Goal: Task Accomplishment & Management: Use online tool/utility

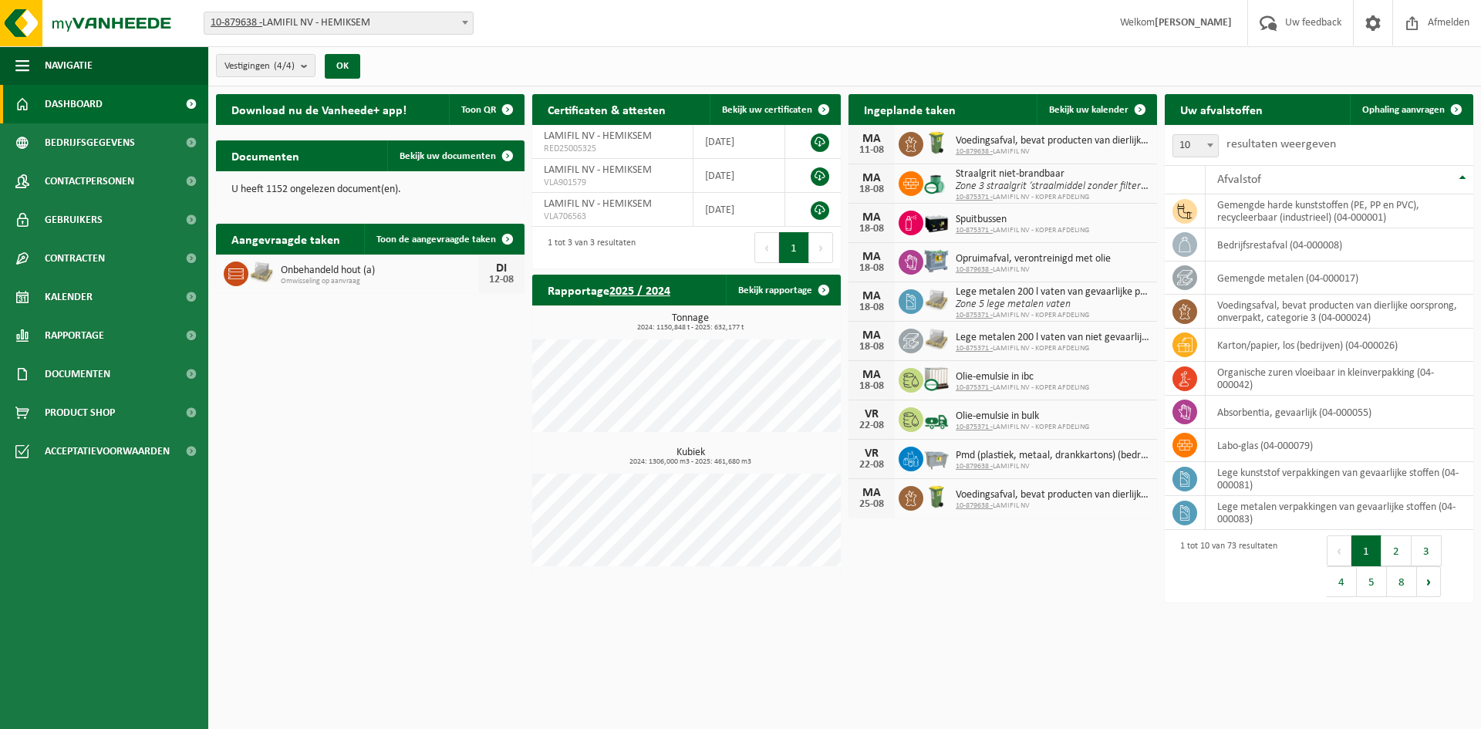
click at [384, 414] on div "Download nu de Vanheede+ app! Toon QR Certificaten & attesten Bekijk uw certifi…" at bounding box center [844, 348] width 1265 height 525
click at [364, 330] on div "Download nu de Vanheede+ app! Toon QR Certificaten & attesten Bekijk uw certifi…" at bounding box center [844, 348] width 1265 height 525
click at [1065, 578] on div "Download nu de Vanheede+ app! Toon QR Certificaten & attesten Bekijk uw certifi…" at bounding box center [844, 348] width 1265 height 525
click at [338, 540] on div "Download nu de Vanheede+ app! Toon QR Certificaten & attesten Bekijk uw certifi…" at bounding box center [844, 348] width 1265 height 525
click at [361, 437] on div "Download nu de Vanheede+ app! Toon QR Certificaten & attesten Bekijk uw certifi…" at bounding box center [844, 348] width 1265 height 525
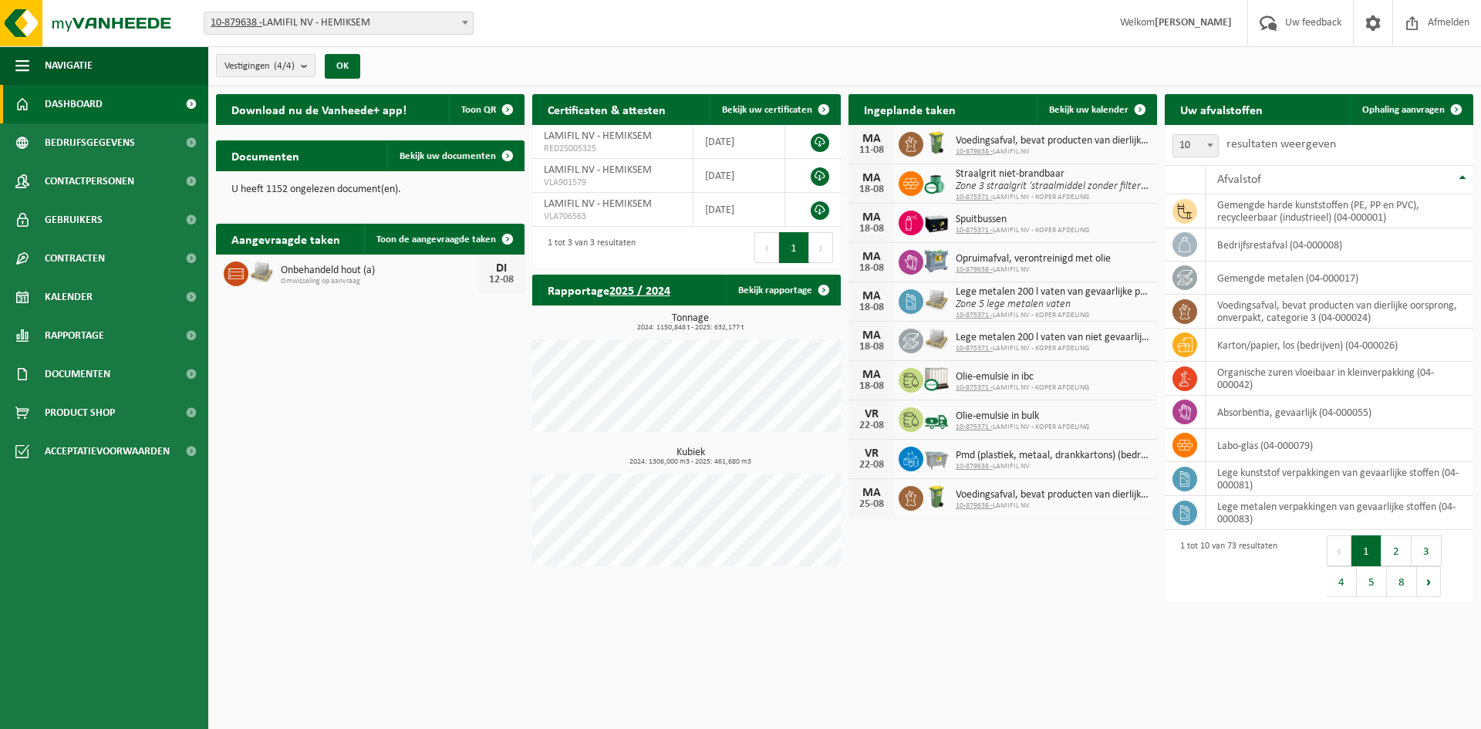
click at [443, 455] on div "Download nu de Vanheede+ app! Toon QR Certificaten & attesten Bekijk uw certifi…" at bounding box center [844, 348] width 1265 height 525
drag, startPoint x: 862, startPoint y: 140, endPoint x: 1061, endPoint y: 151, distance: 199.3
click at [1061, 151] on div "[DATE] Voedingsafval, bevat producten van dierlijke oorsprong, onverpakt, categ…" at bounding box center [1003, 144] width 309 height 39
click at [1061, 151] on span "10-879638 - LAMIFIL NV" at bounding box center [1053, 151] width 194 height 9
click at [1122, 105] on span "Bekijk uw kalender" at bounding box center [1088, 110] width 79 height 10
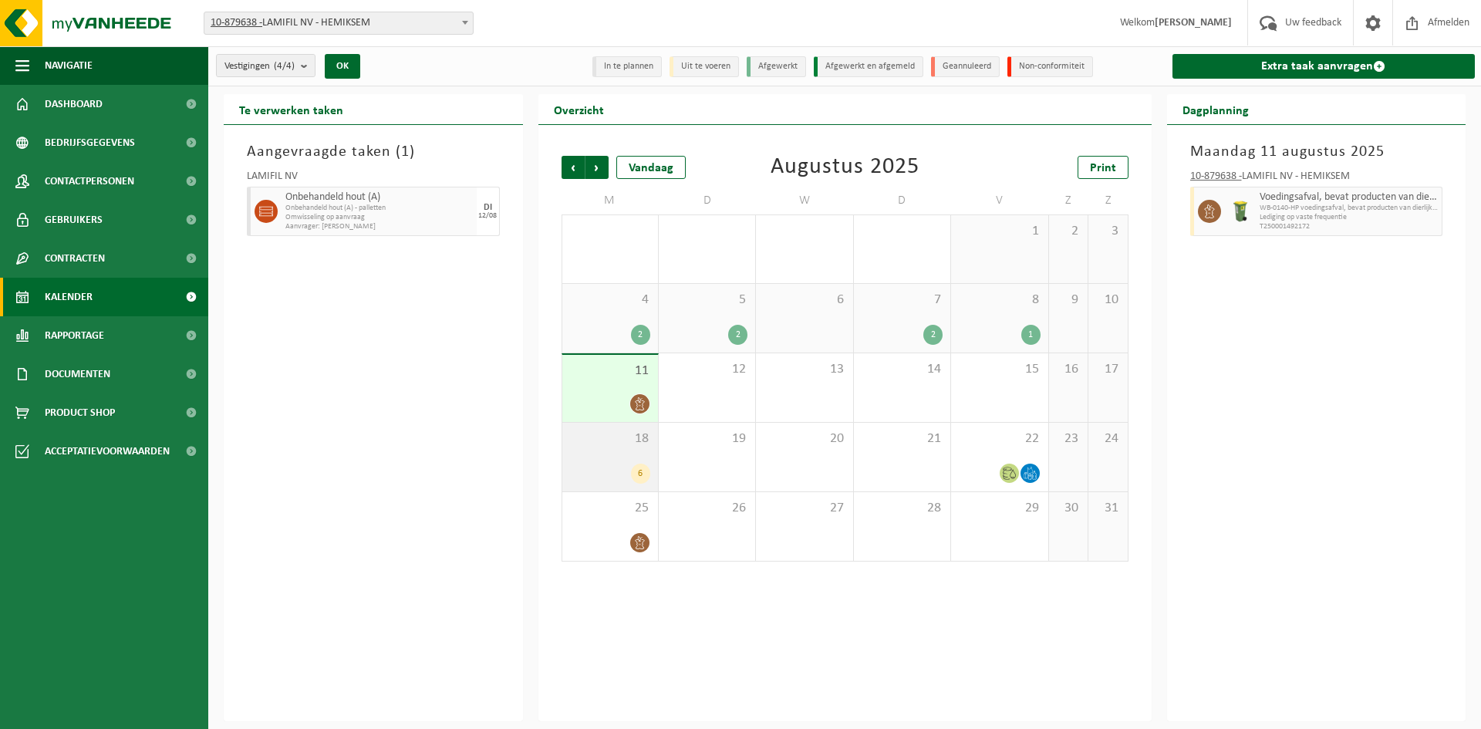
click at [606, 462] on div "18 6" at bounding box center [610, 457] width 96 height 69
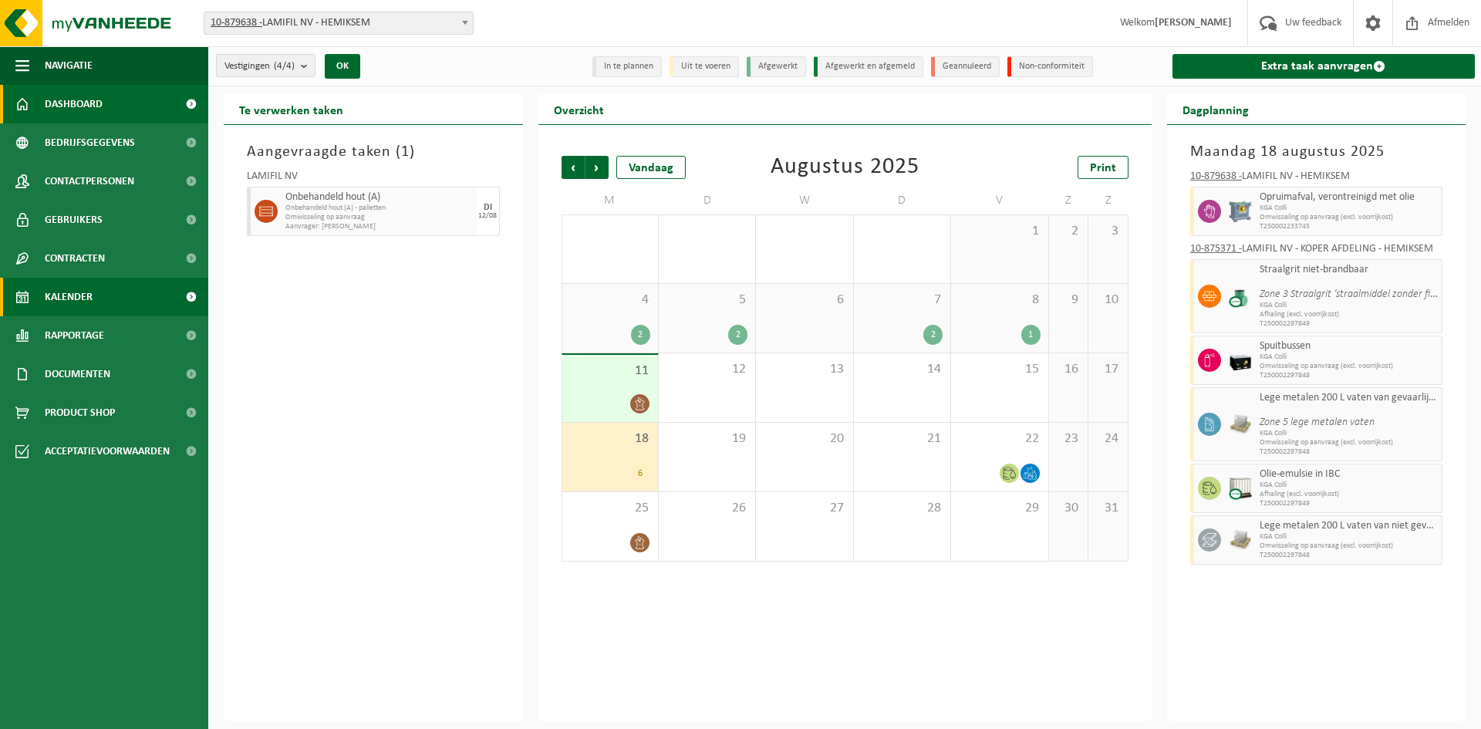
click at [56, 95] on span "Dashboard" at bounding box center [74, 104] width 58 height 39
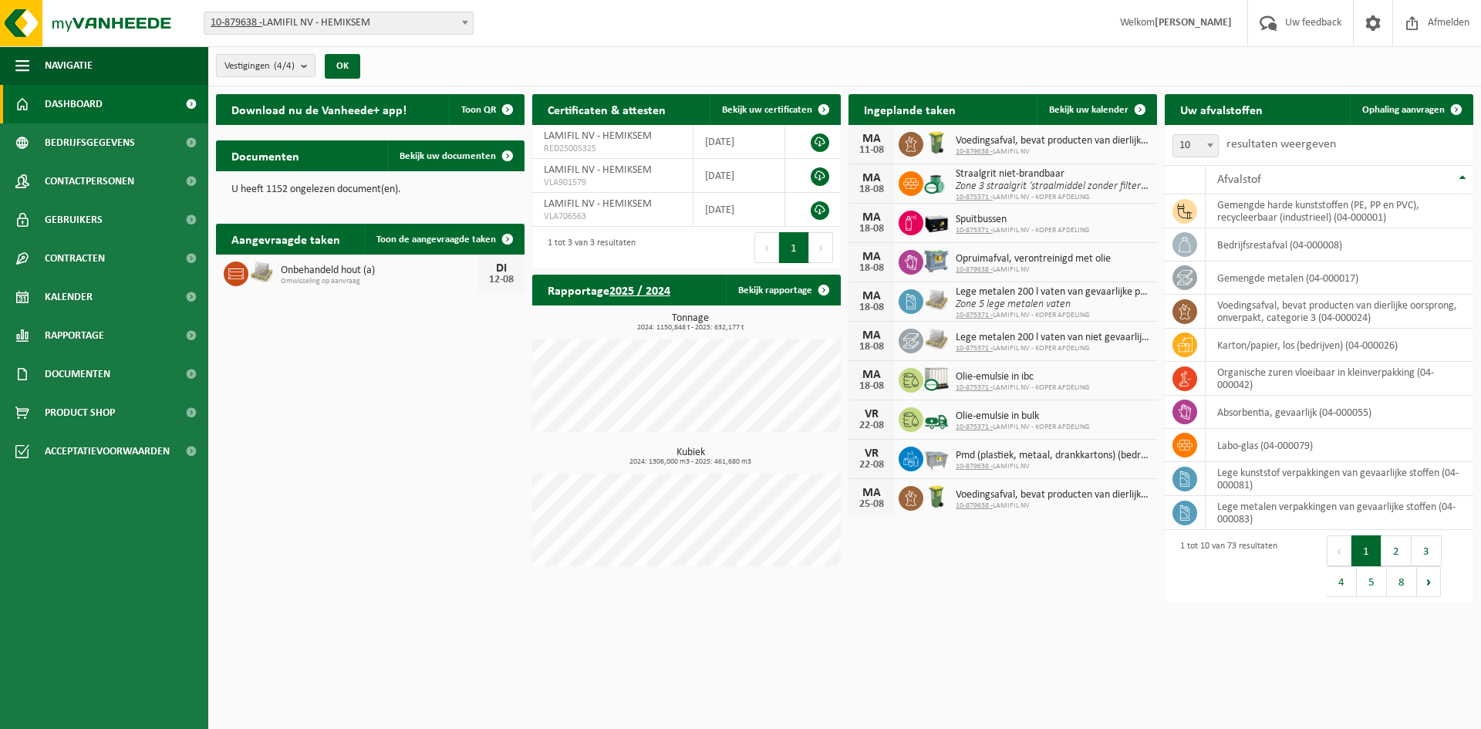
click at [1081, 592] on div "Download nu de Vanheede+ app! Toon QR Certificaten & attesten Bekijk uw certifi…" at bounding box center [844, 348] width 1265 height 525
click at [1062, 106] on span "Bekijk uw kalender" at bounding box center [1088, 110] width 79 height 10
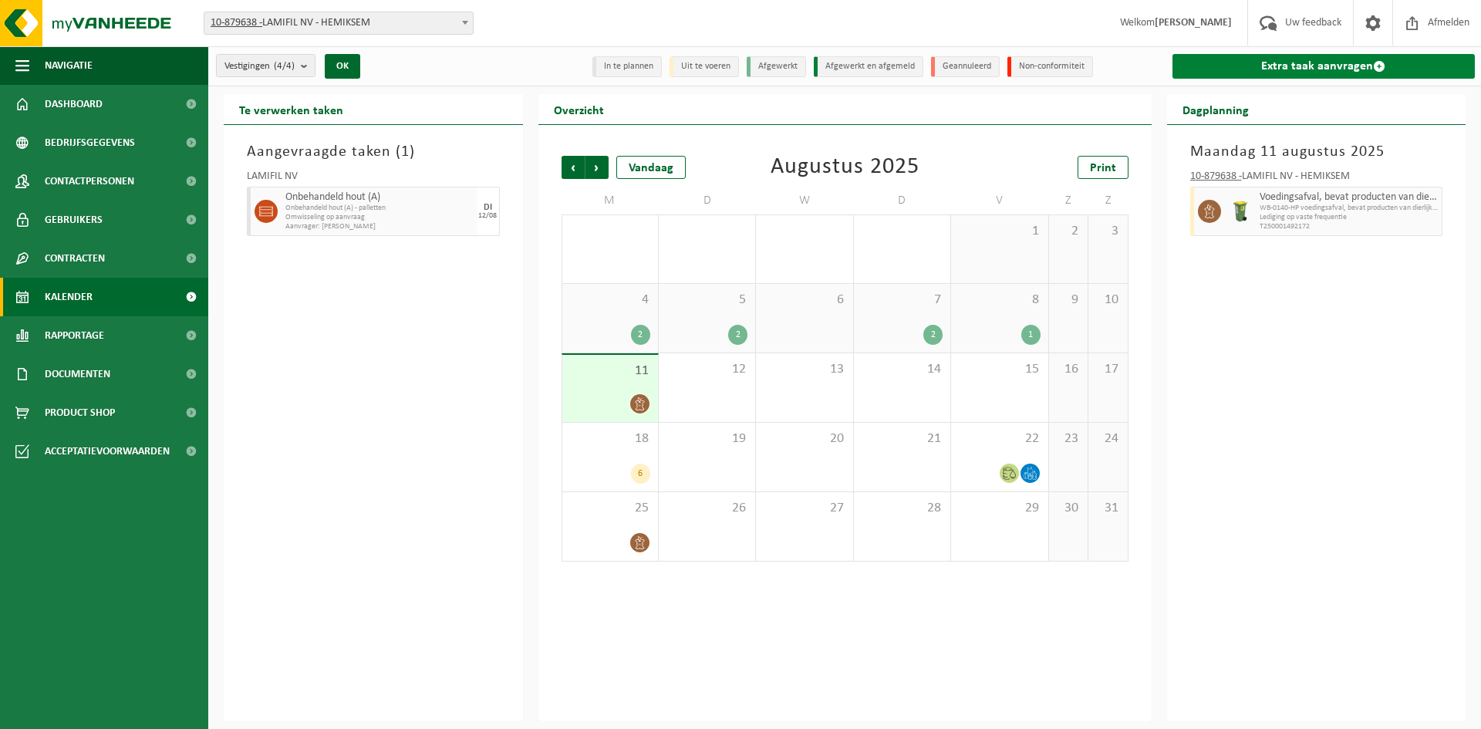
click at [1226, 70] on link "Extra taak aanvragen" at bounding box center [1324, 66] width 303 height 25
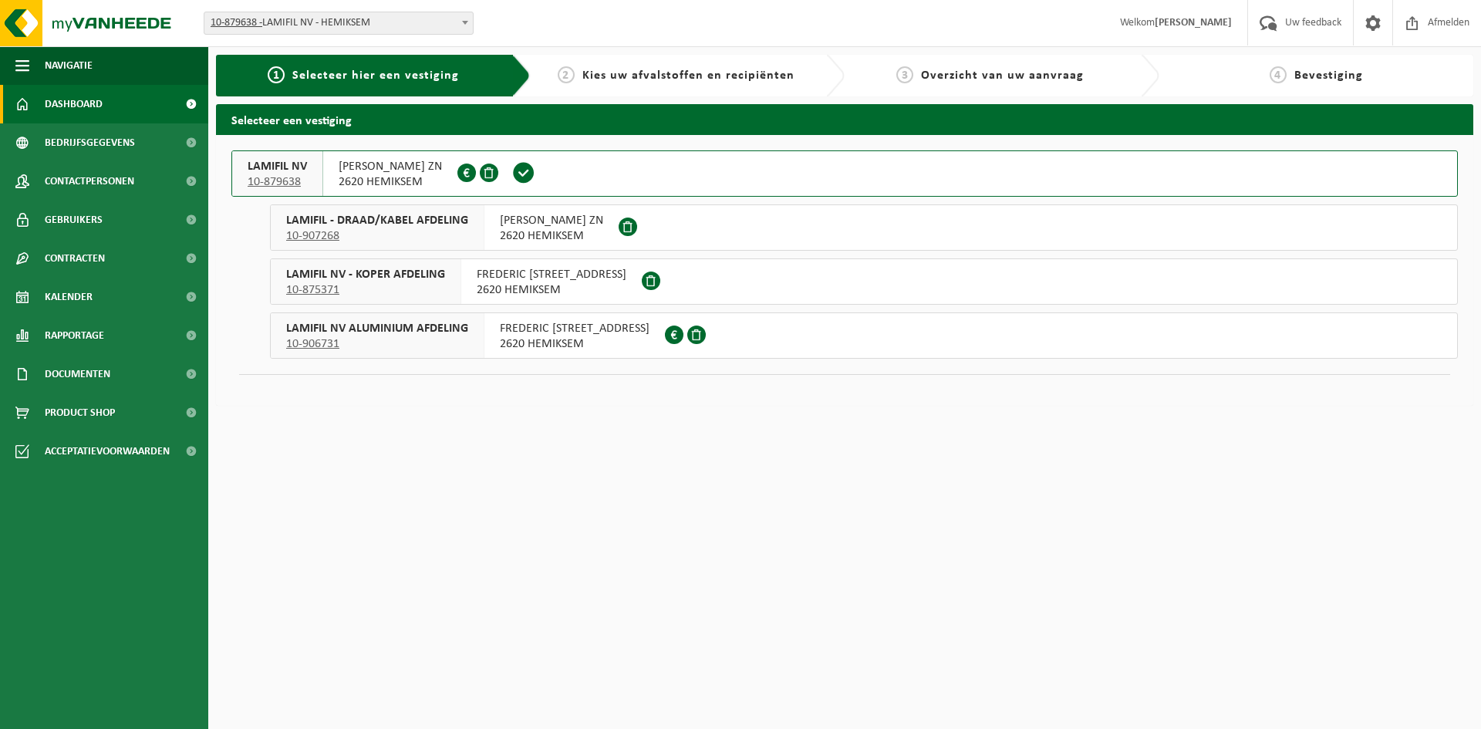
click at [91, 86] on span "Dashboard" at bounding box center [74, 104] width 58 height 39
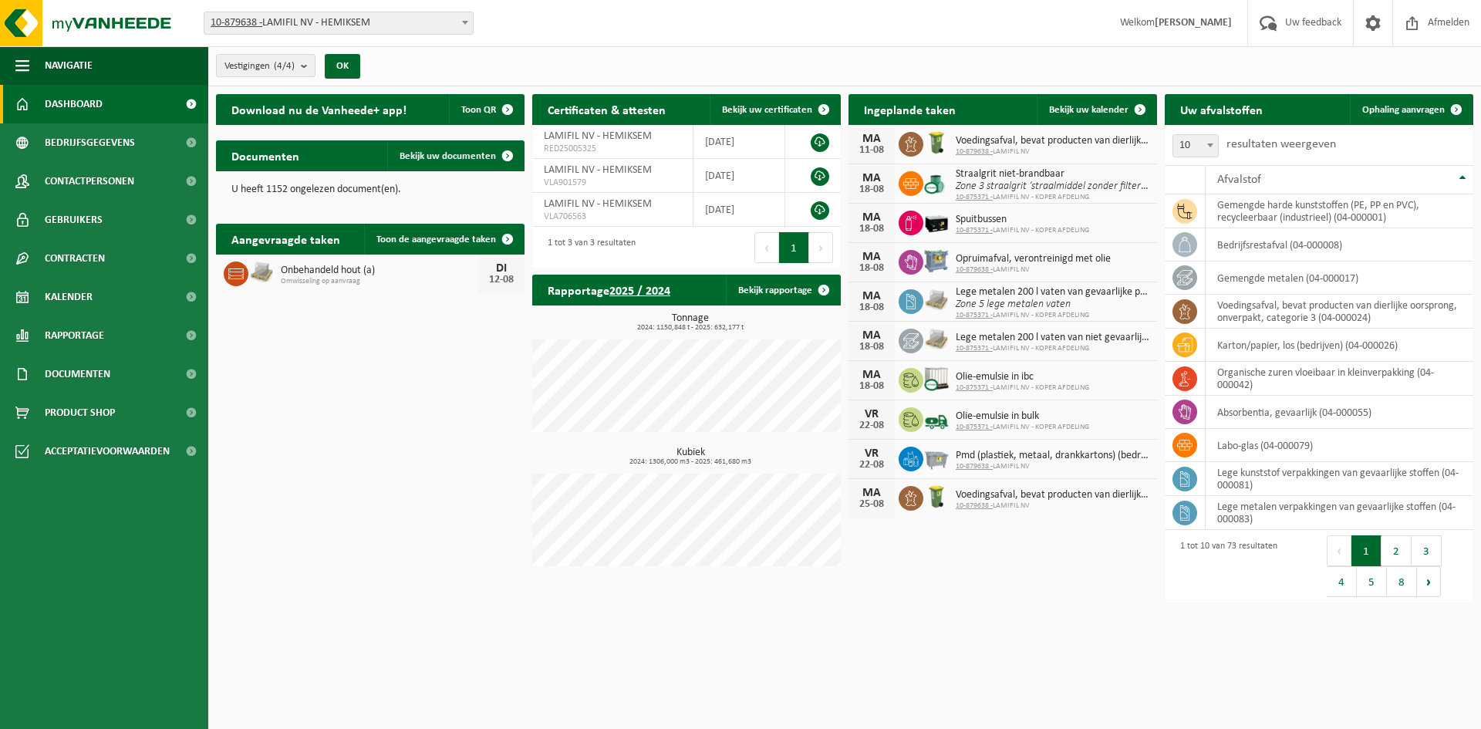
click at [407, 487] on div "Download nu de Vanheede+ app! Toon QR Certificaten & attesten Bekijk uw certifi…" at bounding box center [844, 348] width 1265 height 525
